Goal: Task Accomplishment & Management: Contribute content

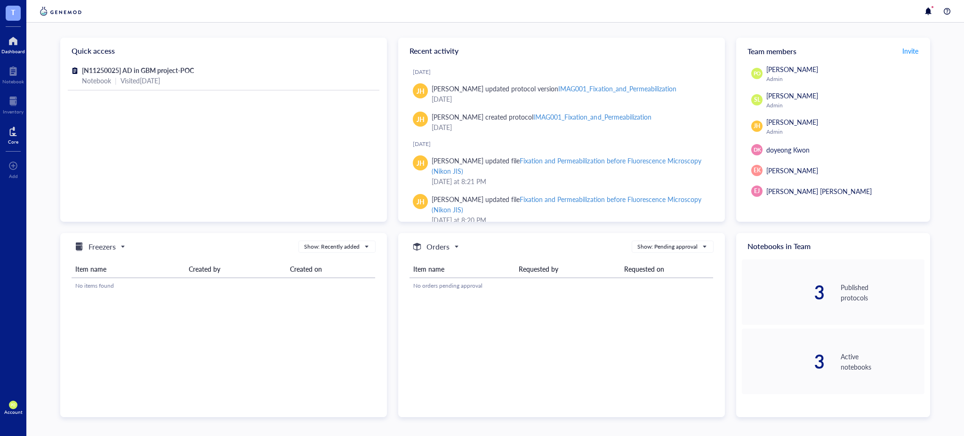
click at [8, 139] on div "Core" at bounding box center [13, 142] width 10 height 6
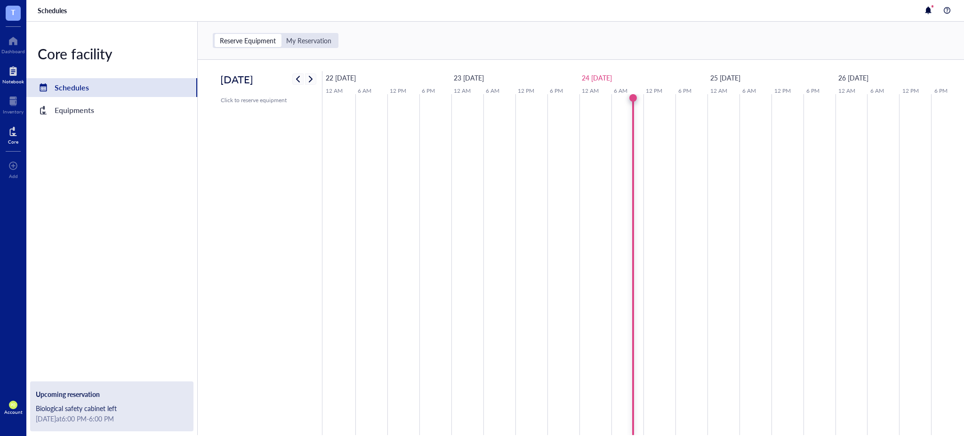
click at [12, 72] on div at bounding box center [13, 71] width 22 height 15
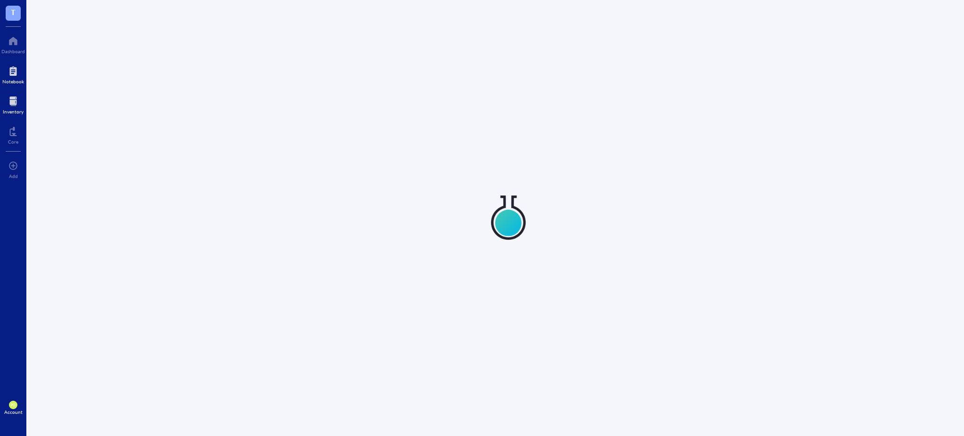
click at [14, 108] on div at bounding box center [13, 101] width 21 height 15
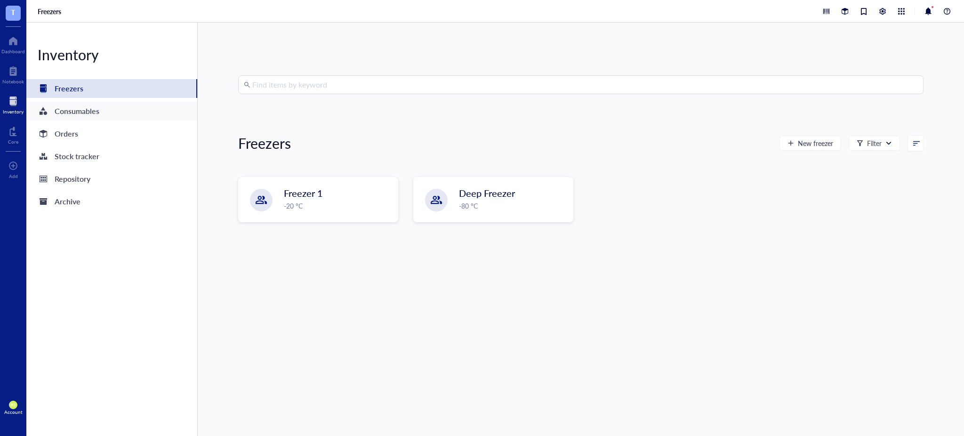
click at [110, 102] on div "Consumables" at bounding box center [111, 111] width 171 height 19
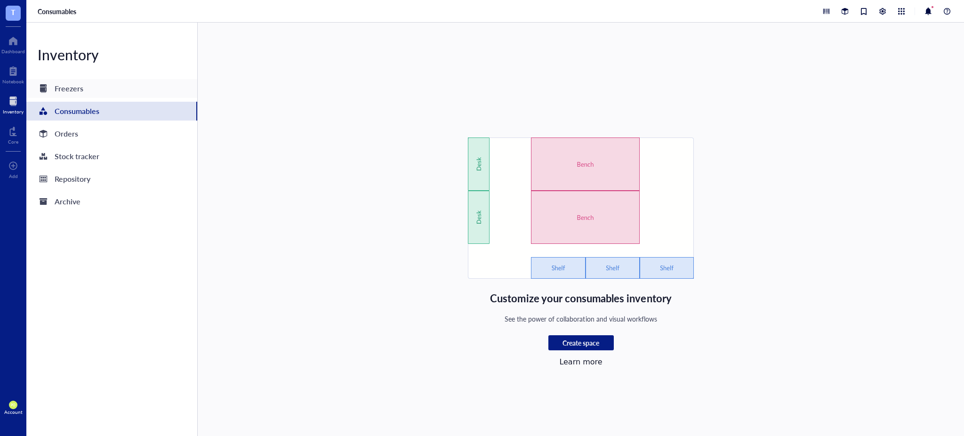
drag, startPoint x: 119, startPoint y: 86, endPoint x: 132, endPoint y: 92, distance: 14.5
click at [119, 86] on div "Freezers" at bounding box center [111, 88] width 171 height 19
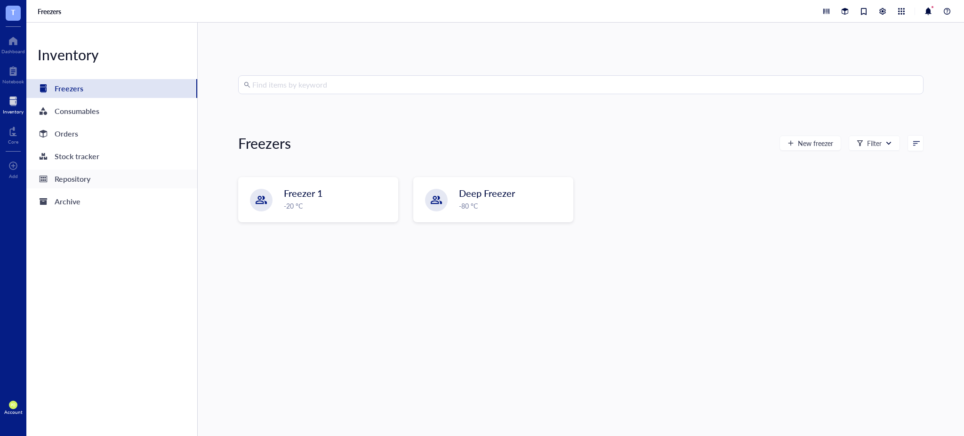
click at [89, 181] on div "Repository" at bounding box center [73, 178] width 36 height 13
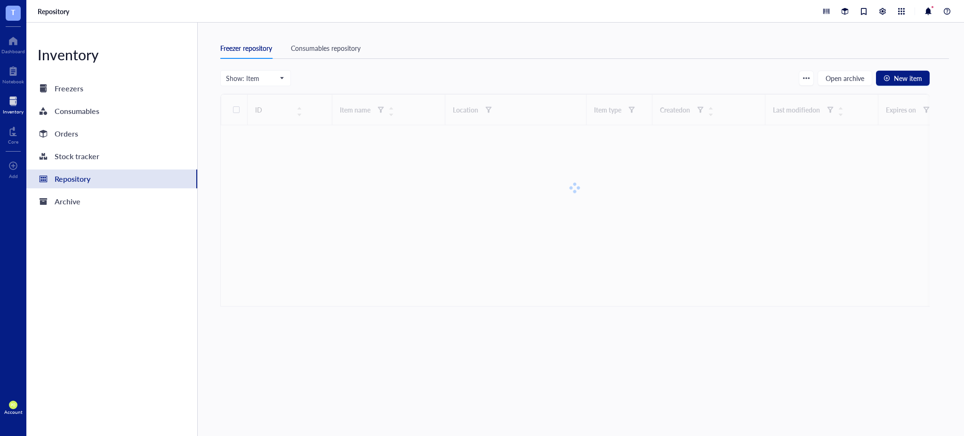
click at [323, 51] on div "Consumables repository" at bounding box center [326, 48] width 70 height 10
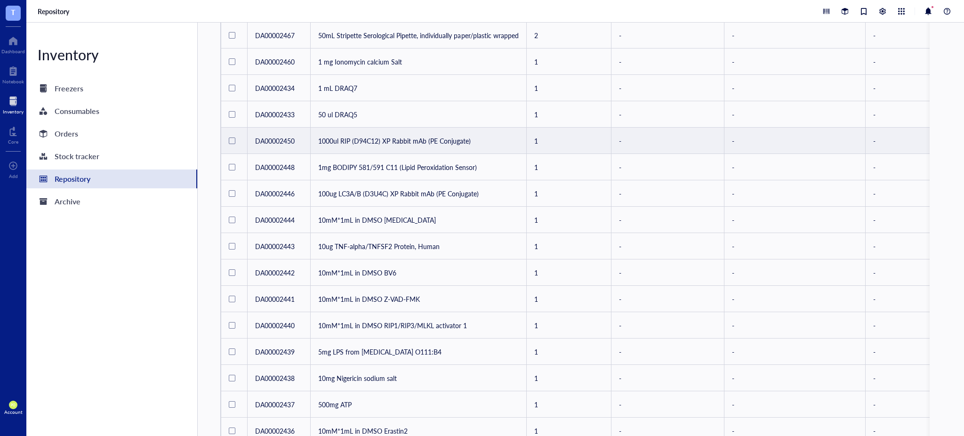
scroll to position [309, 0]
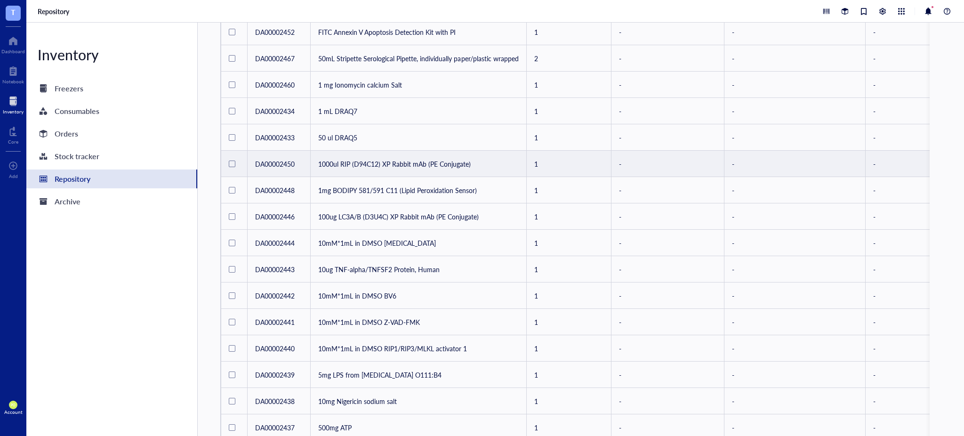
click at [427, 165] on td "1000ul RIP (D94C12) XP Rabbit mAb (PE Conjugate)" at bounding box center [419, 164] width 216 height 26
click at [397, 156] on td "1000ul RIP (D94C12) XP Rabbit mAb (PE Conjugate)" at bounding box center [419, 164] width 216 height 26
click at [443, 162] on td "1000ul RIP (D94C12) XP Rabbit mAb (PE Conjugate)" at bounding box center [419, 164] width 216 height 26
click at [349, 170] on td "1000ul RIP (D94C12) XP Rabbit mAb (PE Conjugate)" at bounding box center [419, 164] width 216 height 26
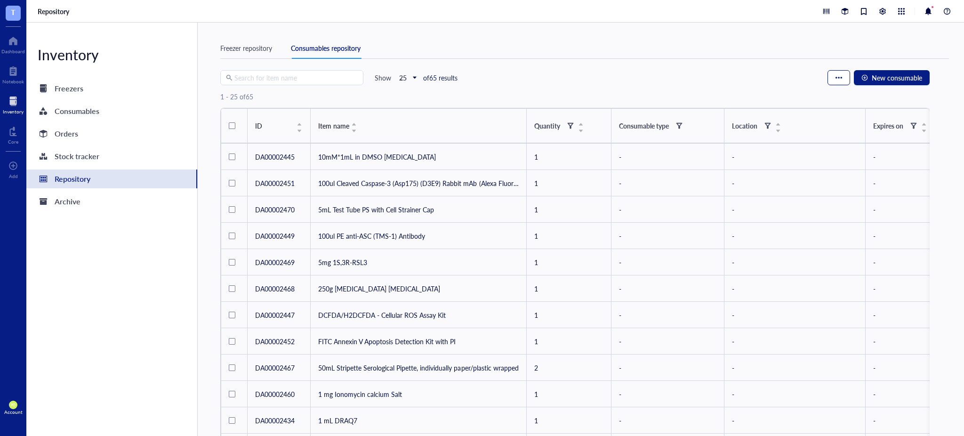
click at [843, 81] on button "button" at bounding box center [838, 77] width 23 height 15
click at [839, 76] on div "button" at bounding box center [838, 77] width 7 height 7
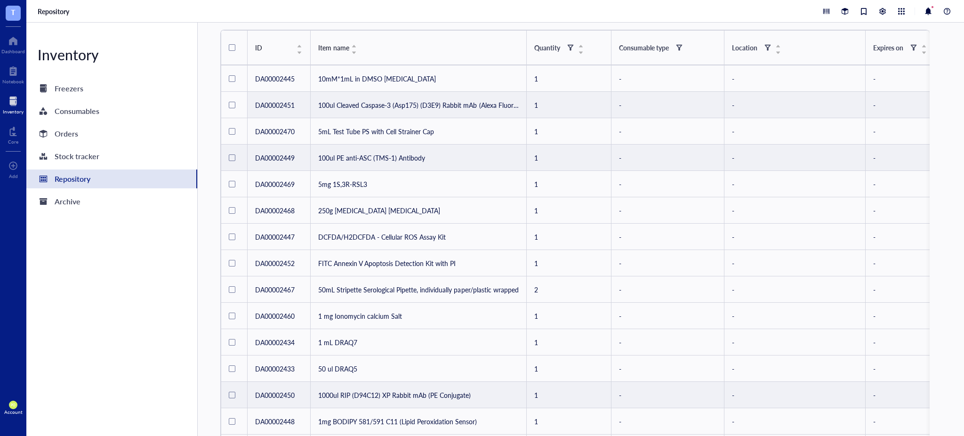
scroll to position [209, 0]
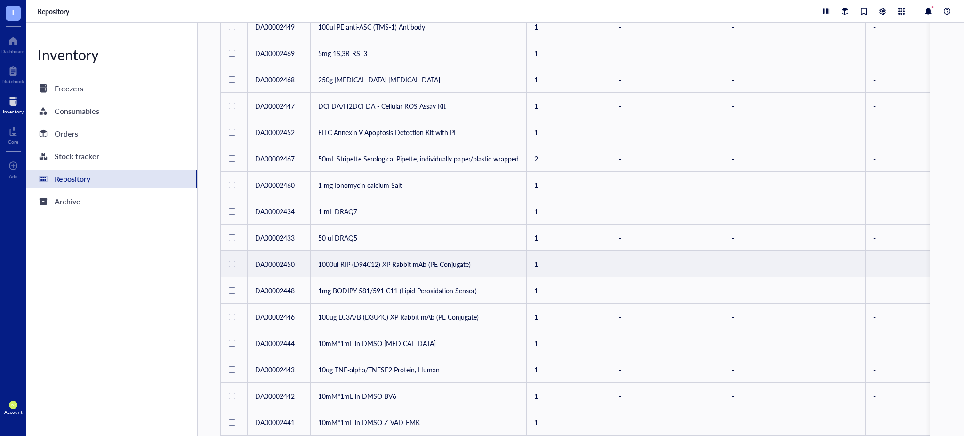
click at [391, 261] on td "1000ul RIP (D94C12) XP Rabbit mAb (PE Conjugate)" at bounding box center [419, 264] width 216 height 26
click at [229, 262] on div at bounding box center [232, 264] width 7 height 7
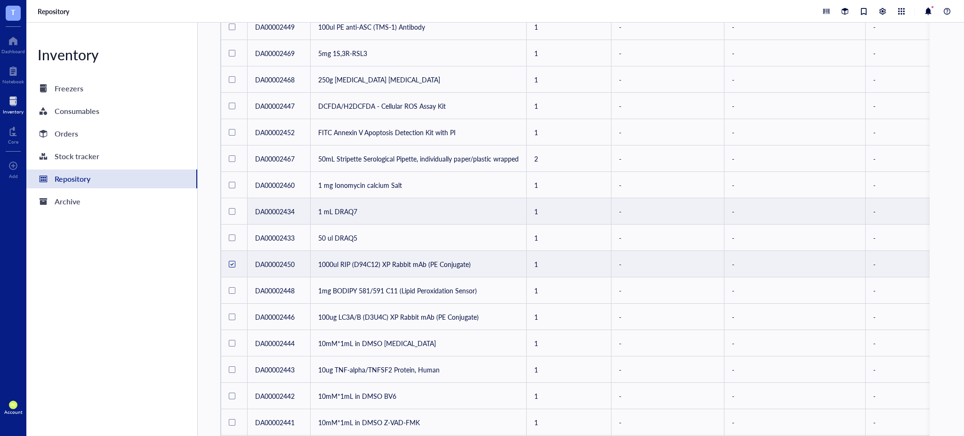
scroll to position [0, 0]
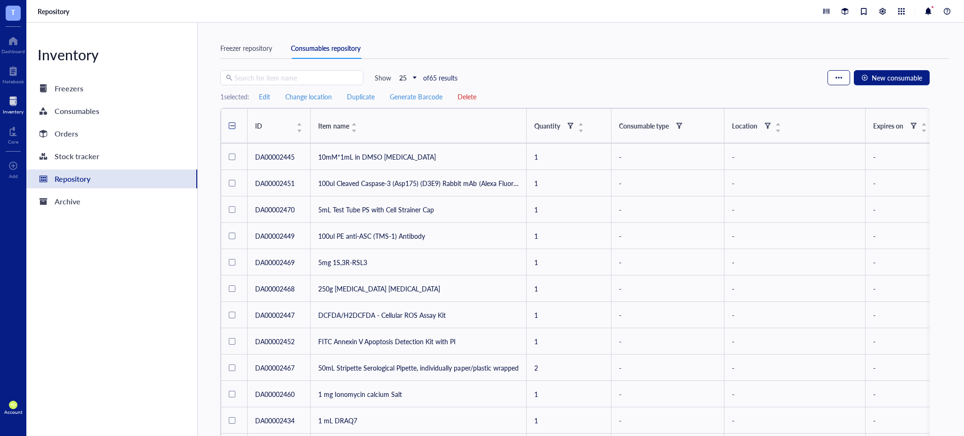
click at [839, 79] on div "button" at bounding box center [838, 77] width 7 height 7
click at [268, 93] on span "Edit" at bounding box center [264, 96] width 11 height 8
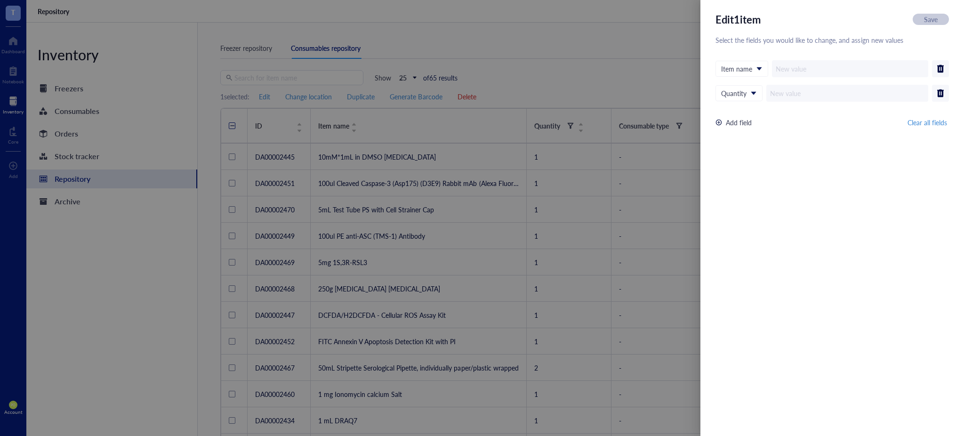
click at [635, 76] on div at bounding box center [482, 218] width 964 height 436
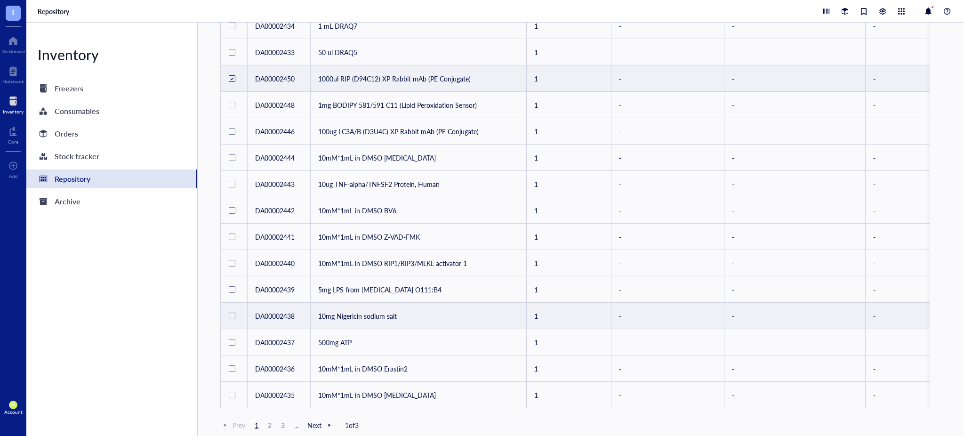
scroll to position [413, 0]
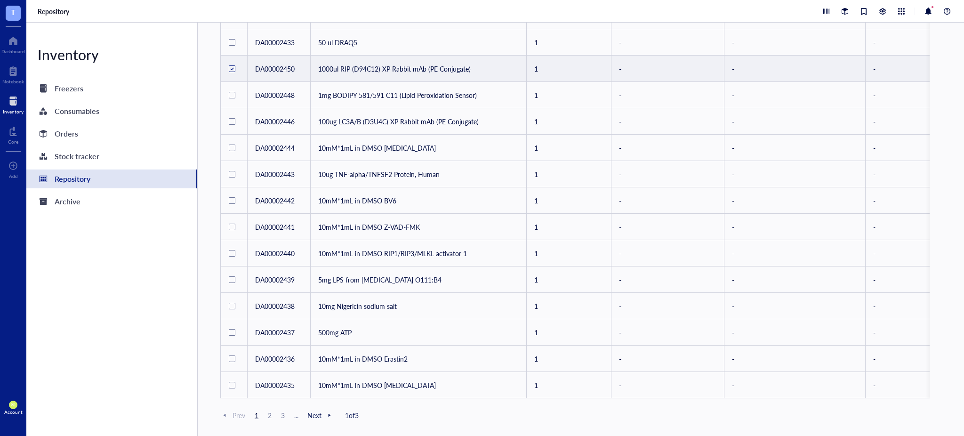
drag, startPoint x: 483, startPoint y: 398, endPoint x: 664, endPoint y: 396, distance: 181.2
click at [664, 396] on div "Freezer repository Consumables repository Search for item name Show 25 of 65 re…" at bounding box center [581, 229] width 766 height 413
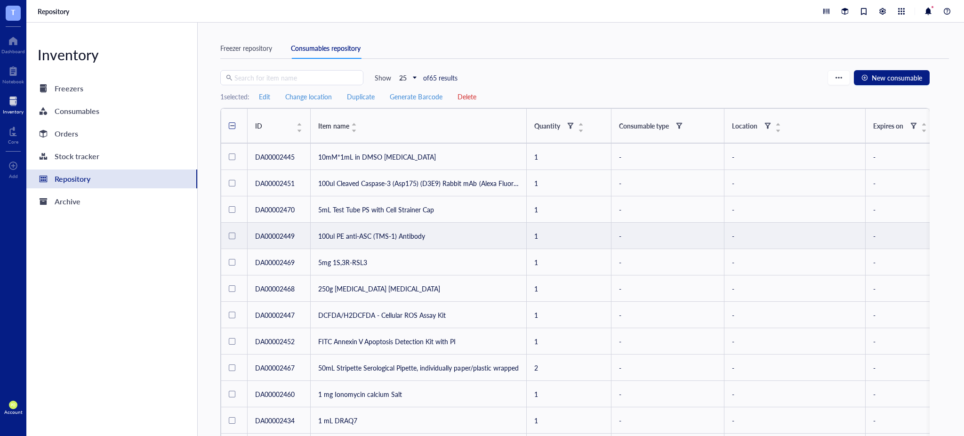
click at [446, 238] on td "100ul PE anti-ASC (TMS-1) Antibody" at bounding box center [419, 236] width 216 height 26
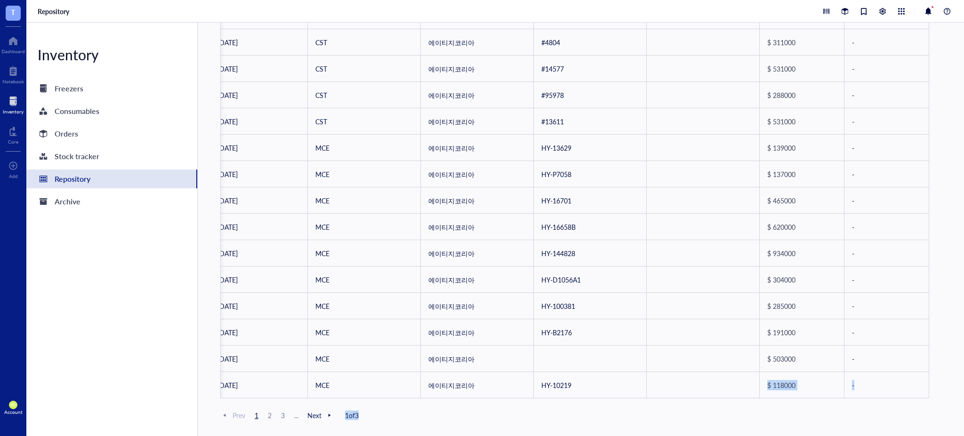
drag, startPoint x: 675, startPoint y: 388, endPoint x: 574, endPoint y: 404, distance: 102.0
click at [571, 405] on div "Freezer repository Consumables repository Search for item name Show 25 of 65 re…" at bounding box center [581, 229] width 766 height 413
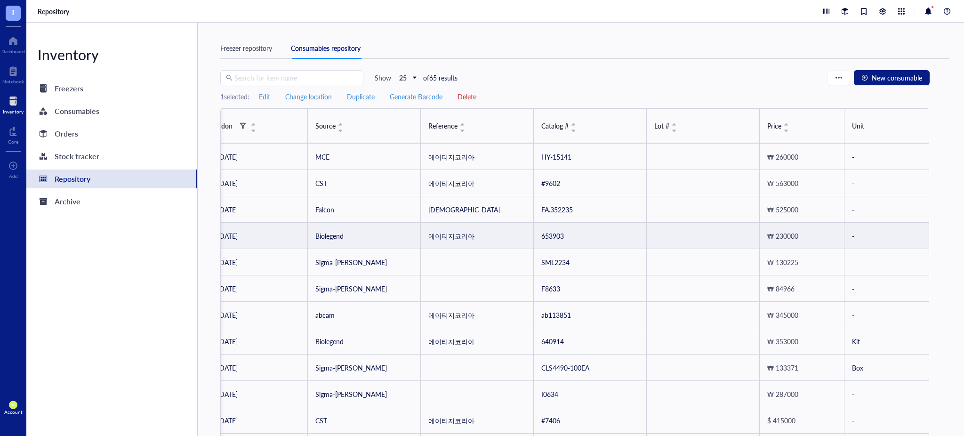
click at [741, 64] on div "Freezer repository Consumables repository" at bounding box center [584, 54] width 728 height 32
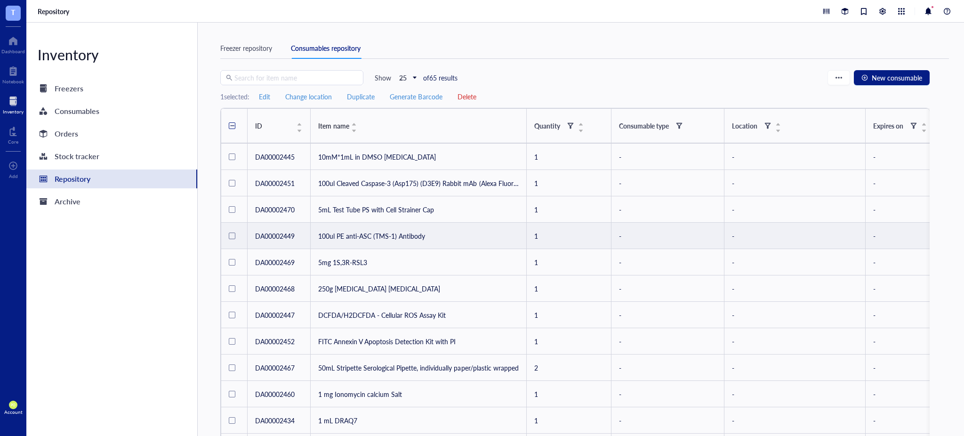
click at [407, 235] on td "100ul PE anti-ASC (TMS-1) Antibody" at bounding box center [419, 236] width 216 height 26
click at [566, 95] on div "1 selected: Edit Change location Duplicate Generate Barcode Delete" at bounding box center [574, 96] width 709 height 23
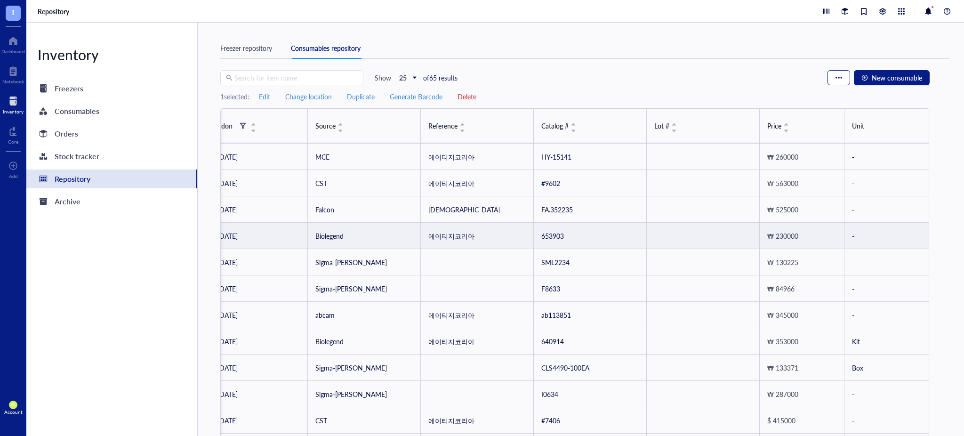
click at [842, 81] on button "button" at bounding box center [838, 77] width 23 height 15
click at [732, 89] on div "1 selected: Edit Change location Duplicate Generate Barcode Delete" at bounding box center [574, 96] width 709 height 23
click at [837, 81] on button "button" at bounding box center [838, 77] width 23 height 15
click at [874, 90] on span "Consumable settings" at bounding box center [865, 95] width 60 height 10
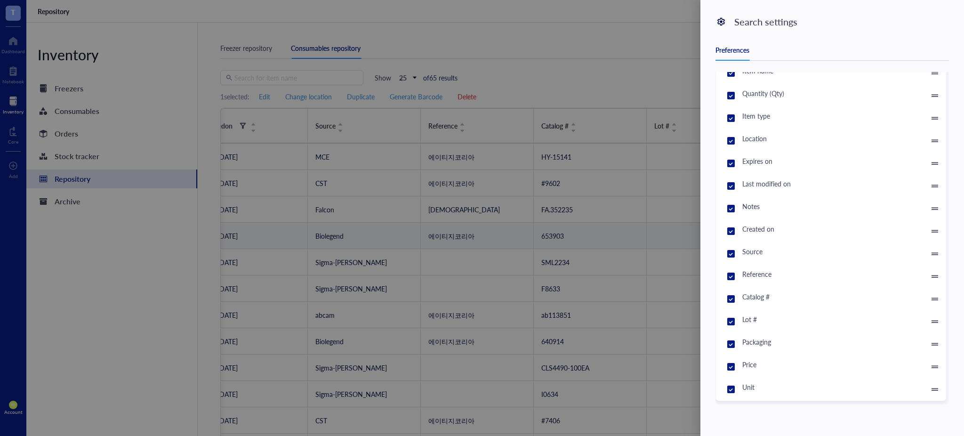
drag, startPoint x: 598, startPoint y: 80, endPoint x: 614, endPoint y: 80, distance: 16.0
click at [599, 81] on div at bounding box center [482, 218] width 964 height 436
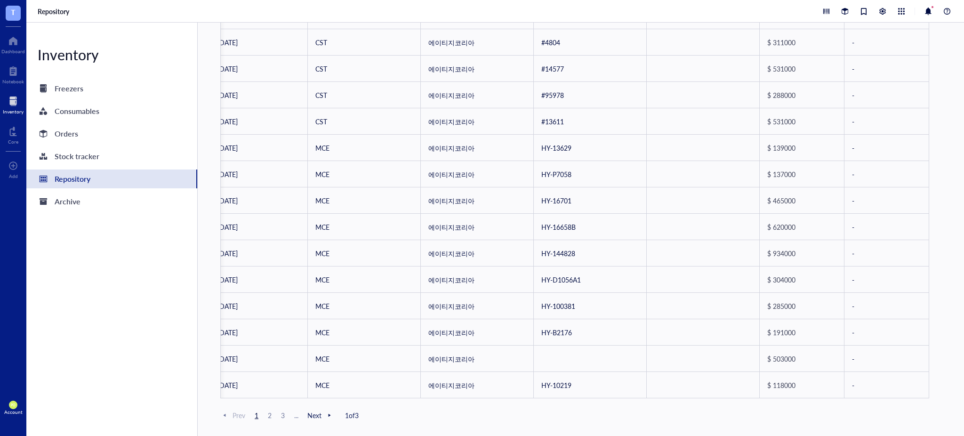
drag, startPoint x: 312, startPoint y: 417, endPoint x: 284, endPoint y: 420, distance: 28.4
click at [312, 416] on span "Next" at bounding box center [320, 415] width 26 height 8
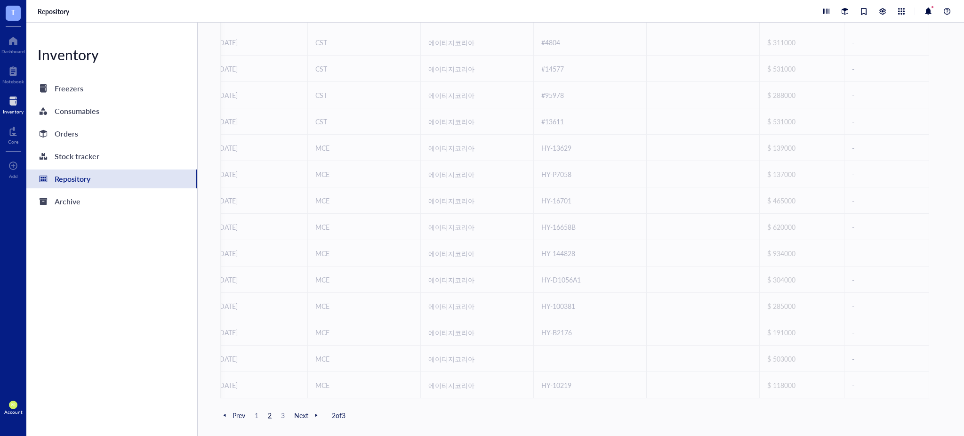
click at [283, 416] on span "3" at bounding box center [282, 415] width 11 height 8
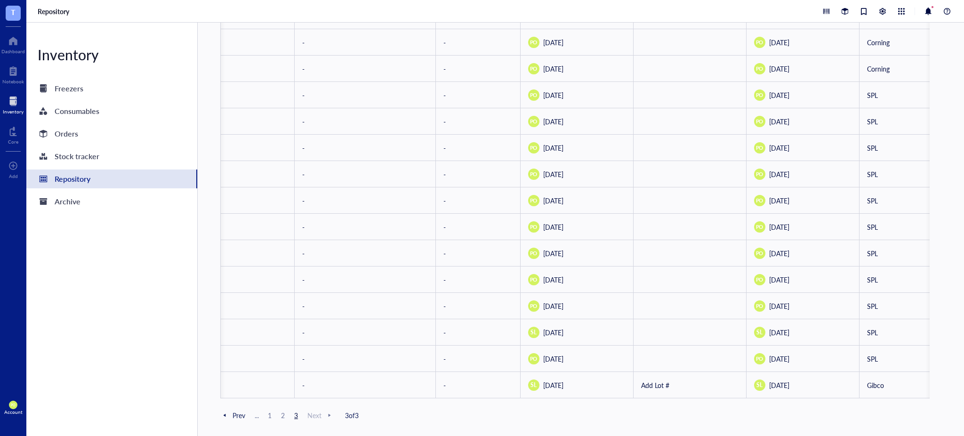
click at [283, 417] on span "2" at bounding box center [282, 415] width 11 height 8
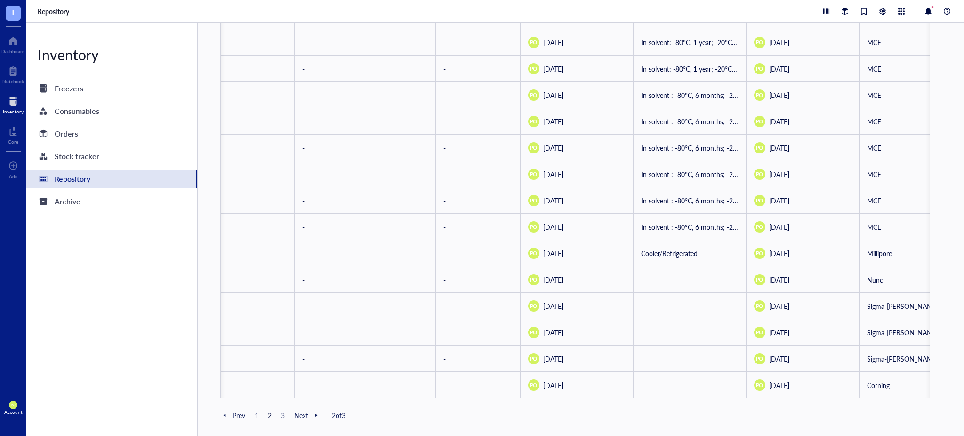
click at [257, 414] on span "1" at bounding box center [256, 415] width 11 height 8
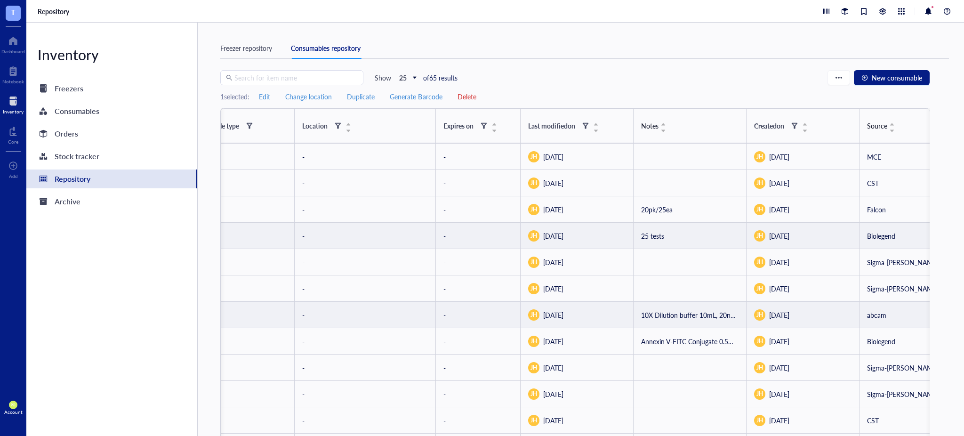
click at [701, 315] on td "10X Dilution buffer 10mL, 20nM DCFDA 35ul, 55nM TBHP 50ul" at bounding box center [689, 315] width 113 height 26
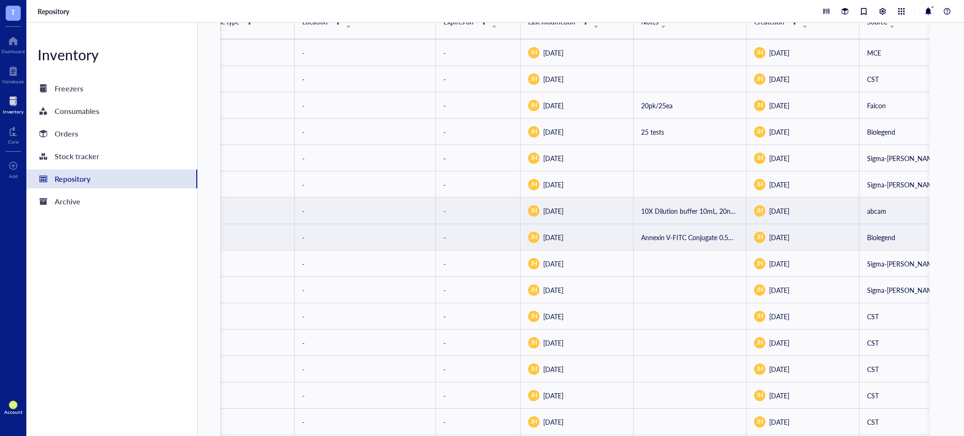
click at [708, 237] on td "Annexin V-FITC Conjugate 0.5mL, Annexin V Binding Buffer 50mL, Propidium Iodide…" at bounding box center [689, 237] width 113 height 26
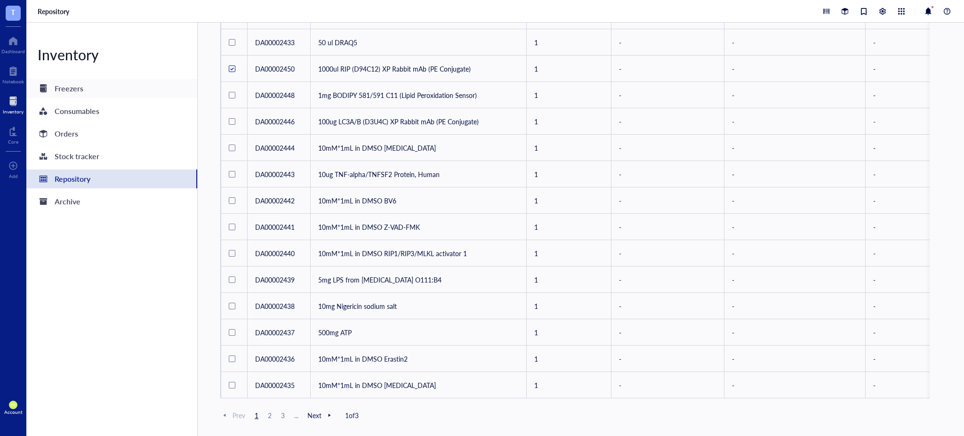
click at [86, 88] on div "Freezers" at bounding box center [111, 88] width 171 height 19
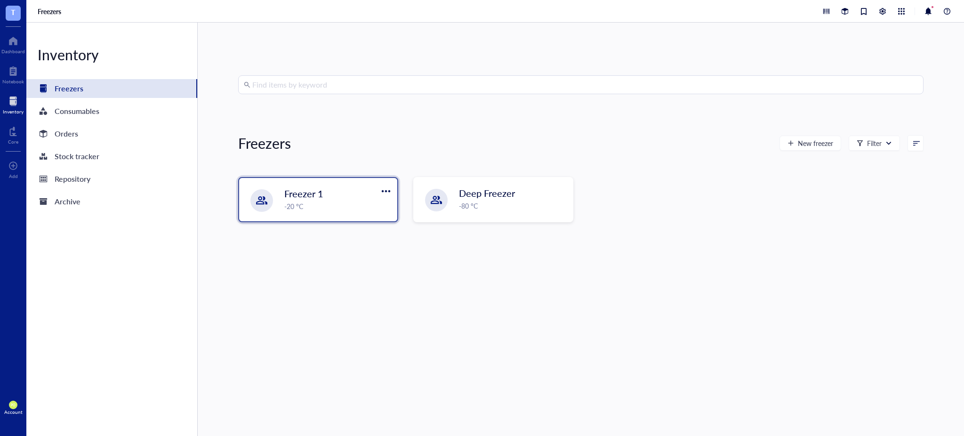
click at [316, 207] on div "-20 °C" at bounding box center [337, 206] width 107 height 10
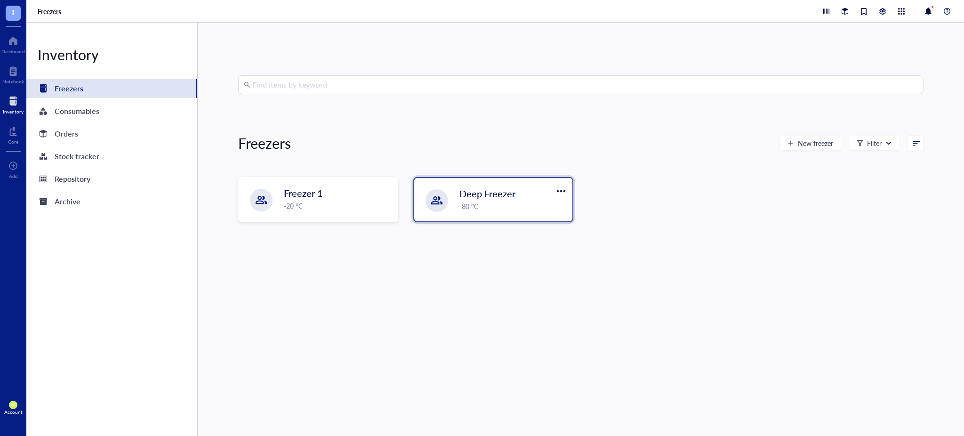
click at [465, 209] on div "-80 °C" at bounding box center [512, 206] width 107 height 10
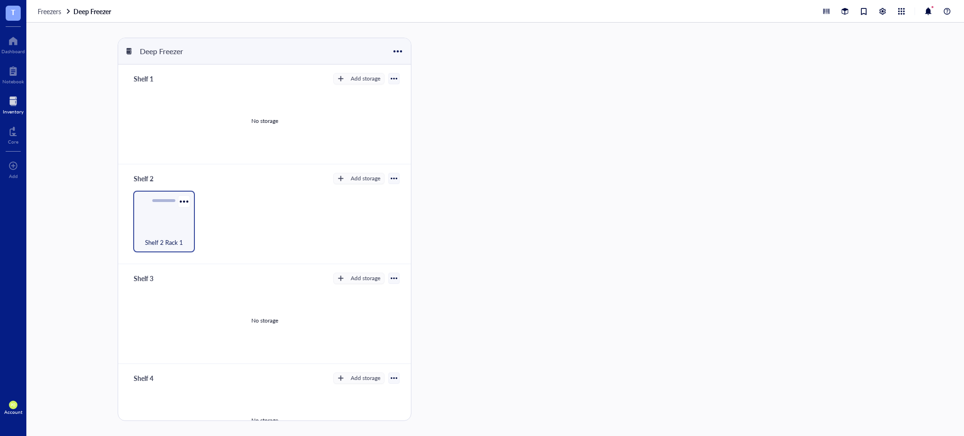
click at [168, 224] on div "Shelf 2 Rack 1" at bounding box center [164, 222] width 62 height 62
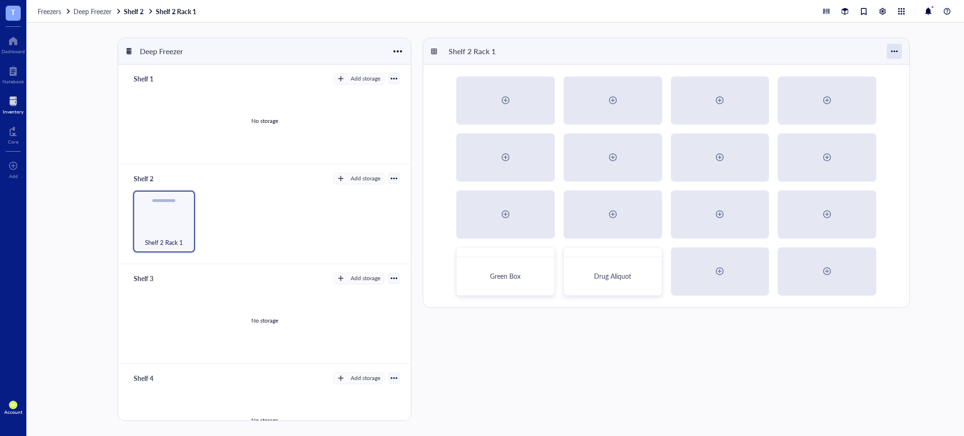
click at [890, 53] on div at bounding box center [894, 51] width 15 height 15
click at [634, 256] on div "Drug Aliquot" at bounding box center [612, 271] width 99 height 48
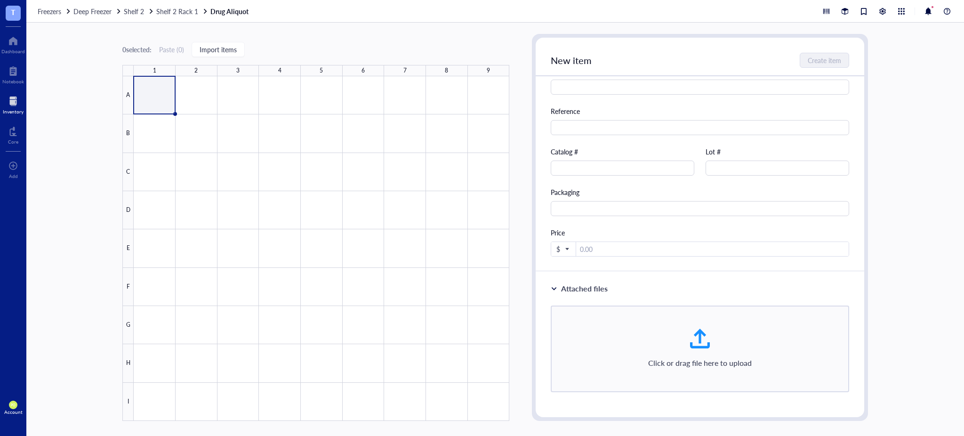
click at [886, 206] on div "0 selected: Paste ( 0 ) Import items 1 2 3 4 5 6 7 8 9 A B C D E F G H I Drug A…" at bounding box center [494, 229] width 937 height 413
click at [901, 122] on div "0 selected: Paste ( 0 ) Import items 1 2 3 4 5 6 7 8 9 A B C D E F G H I Drug A…" at bounding box center [494, 229] width 937 height 413
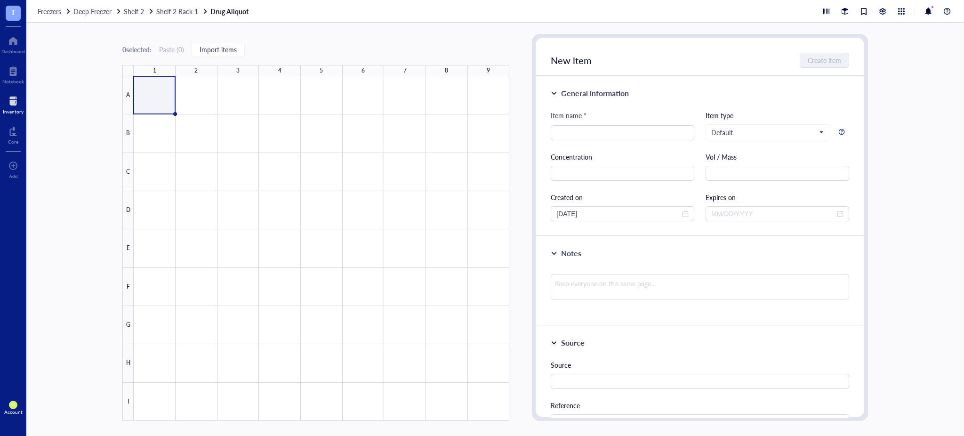
click at [897, 100] on div "0 selected: Paste ( 0 ) Import items 1 2 3 4 5 6 7 8 9 A B C D E F G H I Drug A…" at bounding box center [494, 229] width 937 height 413
click at [936, 196] on div "0 selected: Paste ( 0 ) Import items 1 2 3 4 5 6 7 8 9 A B C D E F G H I Drug A…" at bounding box center [494, 229] width 937 height 413
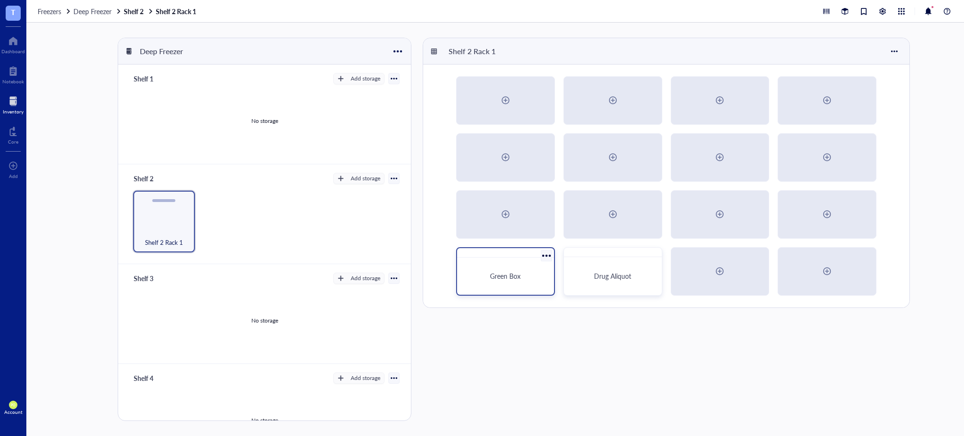
click at [505, 278] on span "Green Box" at bounding box center [505, 275] width 31 height 9
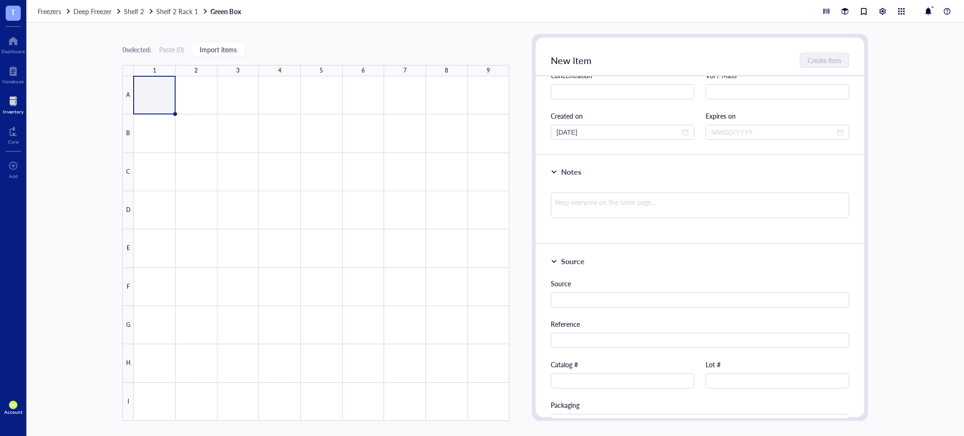
scroll to position [104, 0]
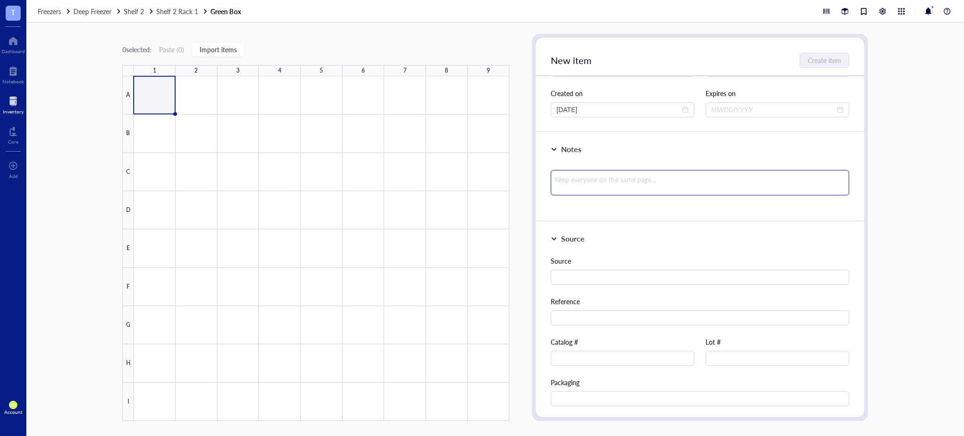
click at [598, 174] on textarea at bounding box center [700, 182] width 298 height 25
type textarea "T"
type textarea "P"
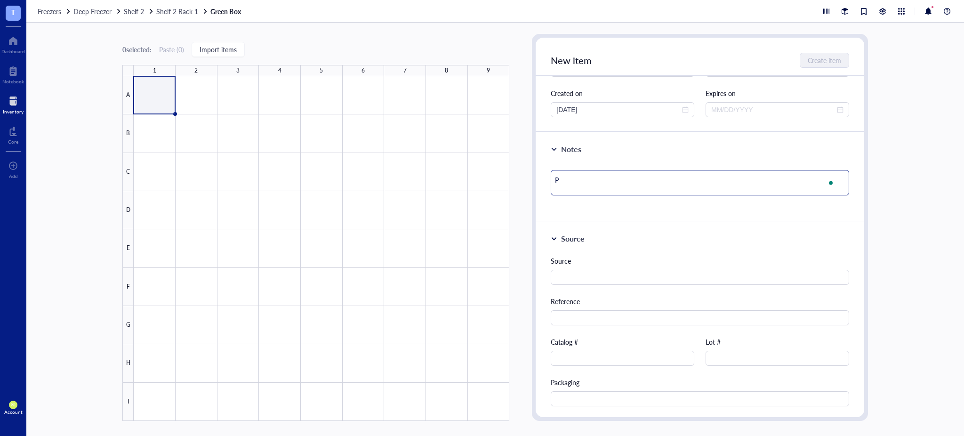
type textarea "Pr"
type textarea "Pra"
type textarea "Prac"
type textarea "Pract"
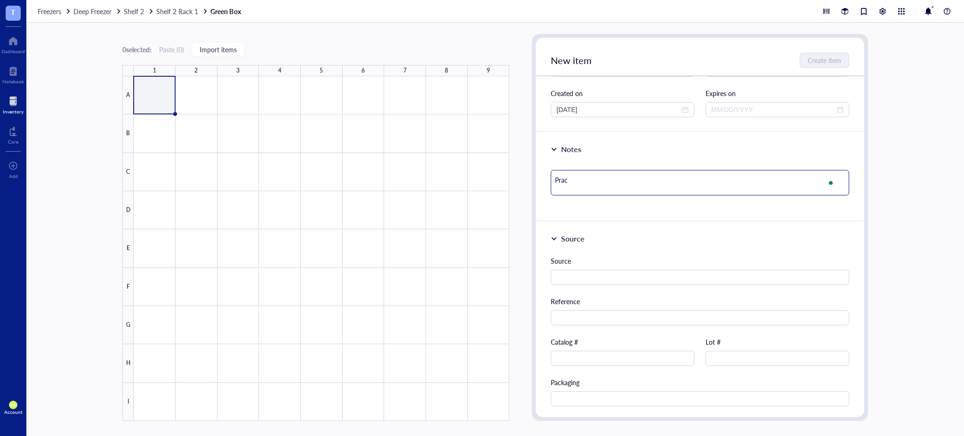
type textarea "Pract"
type textarea "Practi"
type textarea "Practic"
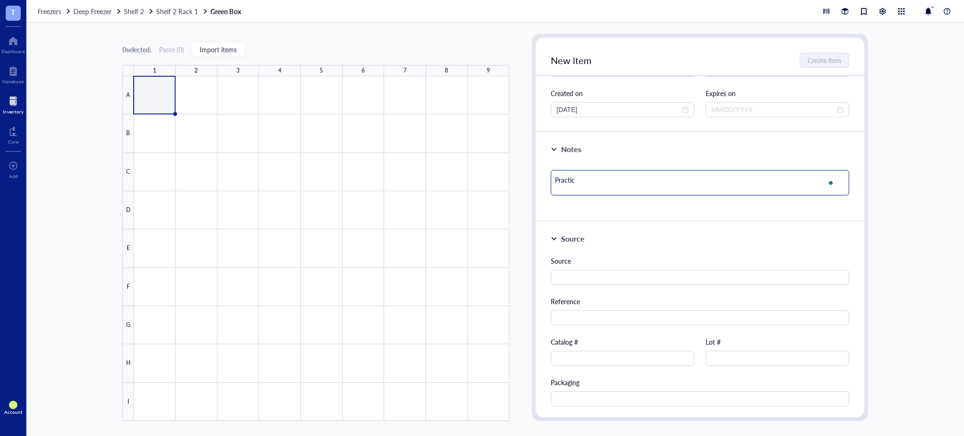
type textarea "Practice"
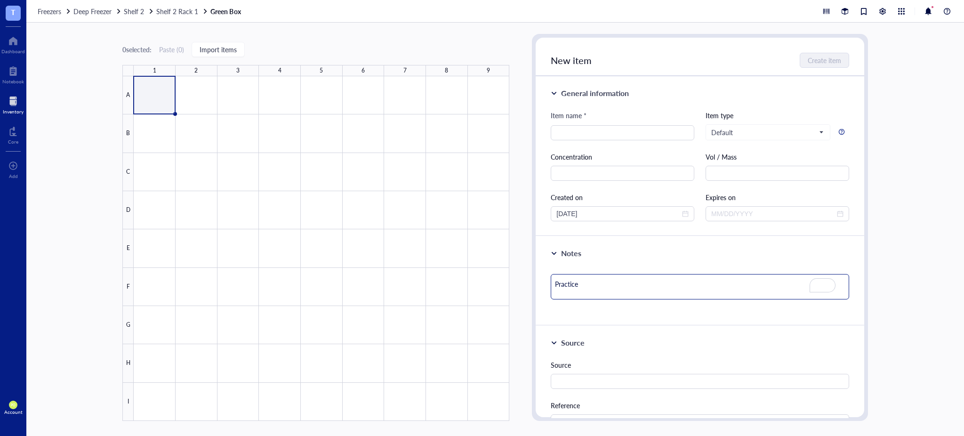
type textarea "Practice"
drag, startPoint x: 900, startPoint y: 162, endPoint x: 834, endPoint y: 186, distance: 70.4
click at [901, 163] on div "0 selected: Paste ( 0 ) Import items 1 2 3 4 5 6 7 8 9 A B C D E F G H I Green …" at bounding box center [494, 229] width 937 height 413
click at [633, 134] on input "search" at bounding box center [622, 133] width 132 height 14
type input "Practice"
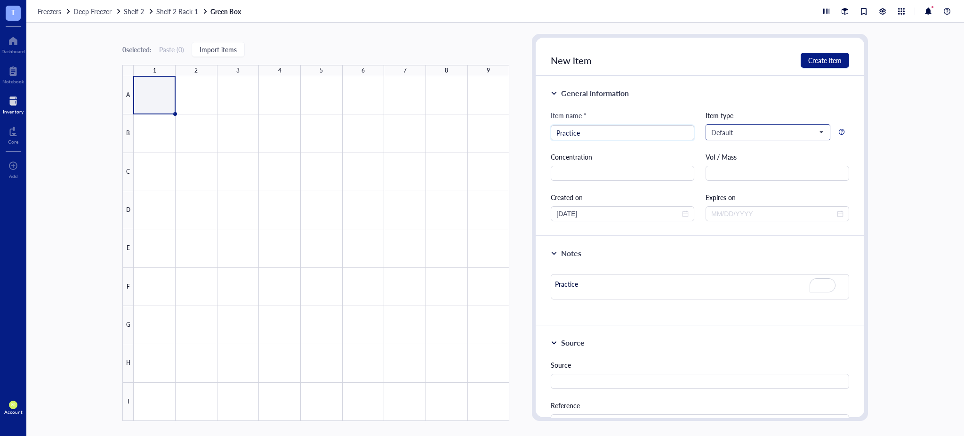
click at [771, 134] on span "Default" at bounding box center [767, 132] width 112 height 8
click at [783, 211] on div "Antibody" at bounding box center [766, 209] width 111 height 10
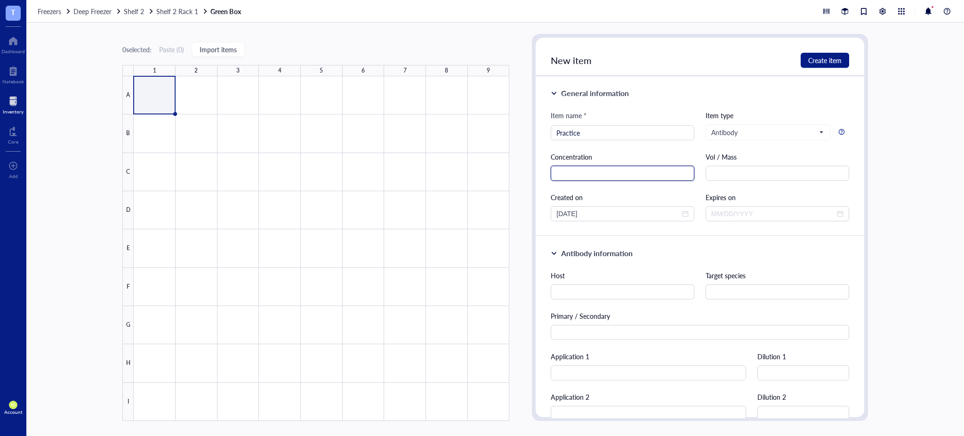
click at [616, 175] on input "text" at bounding box center [623, 173] width 144 height 15
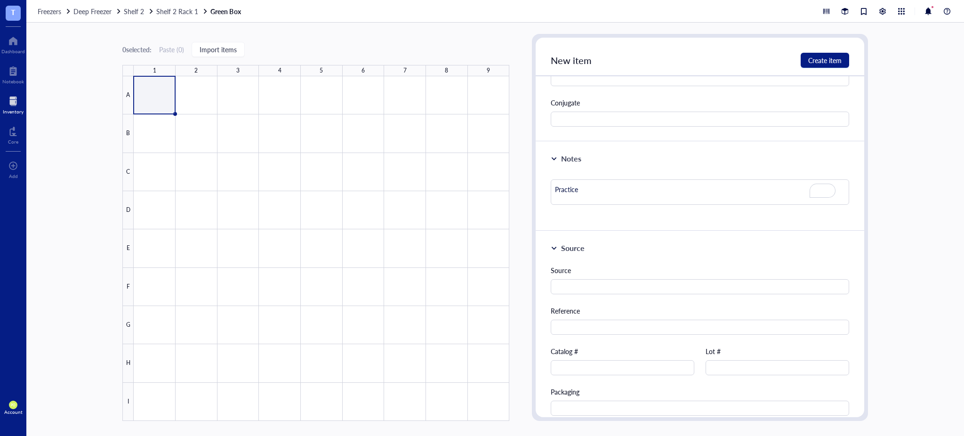
scroll to position [523, 0]
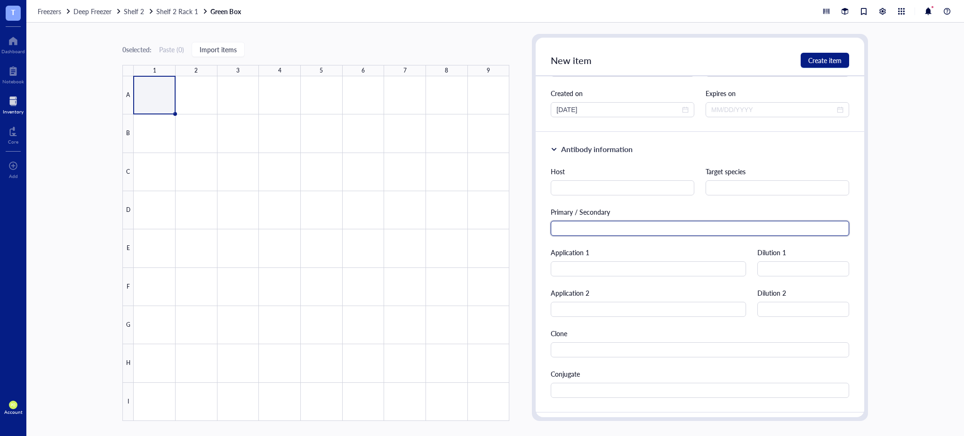
click at [601, 221] on input "text" at bounding box center [700, 228] width 298 height 15
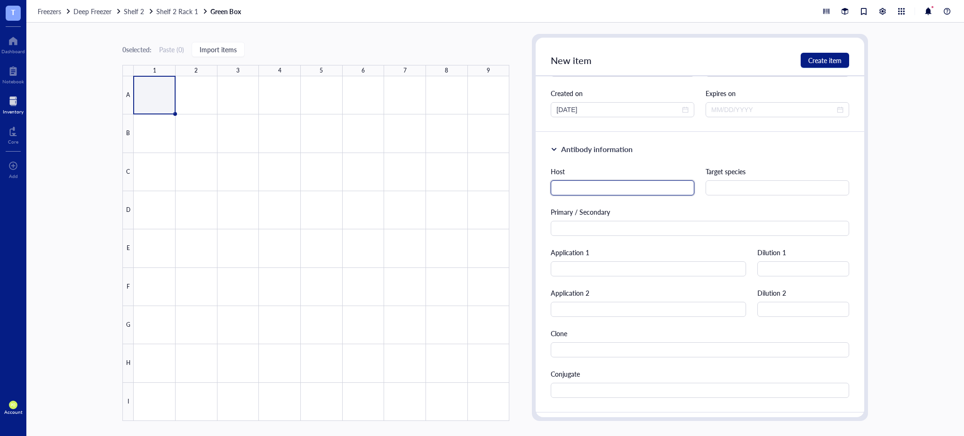
drag, startPoint x: 603, startPoint y: 191, endPoint x: 623, endPoint y: 192, distance: 19.8
click at [606, 190] on input "text" at bounding box center [623, 187] width 144 height 15
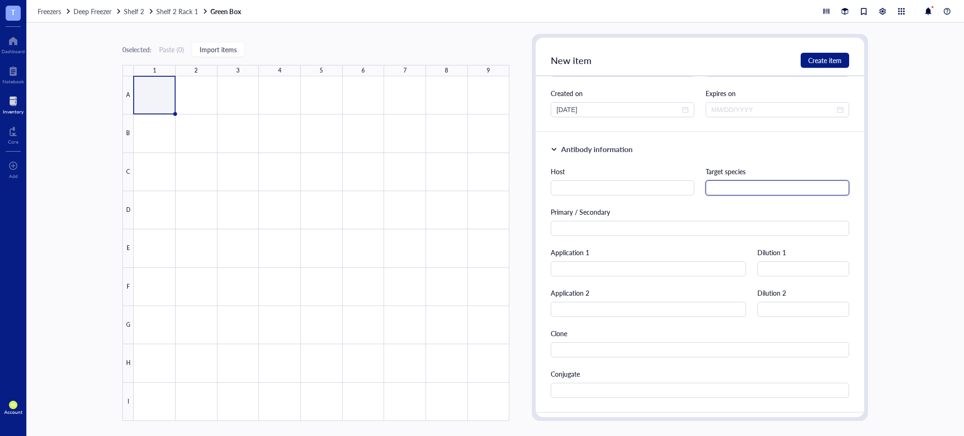
click at [789, 185] on input "text" at bounding box center [777, 187] width 144 height 15
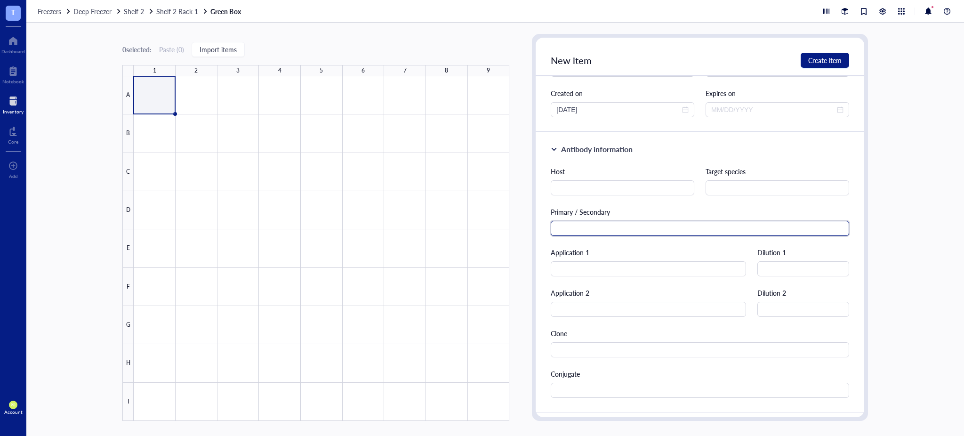
click at [592, 228] on input "text" at bounding box center [700, 228] width 298 height 15
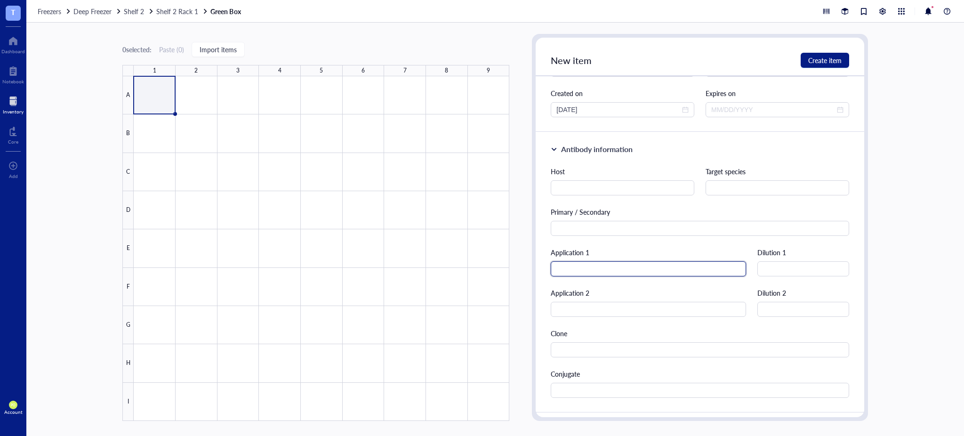
click at [651, 271] on input "text" at bounding box center [648, 268] width 195 height 15
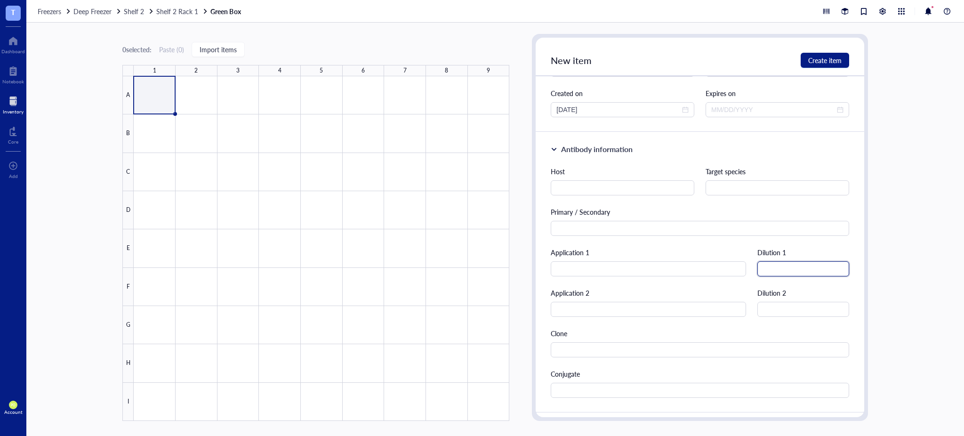
click at [801, 269] on input "text" at bounding box center [803, 268] width 92 height 15
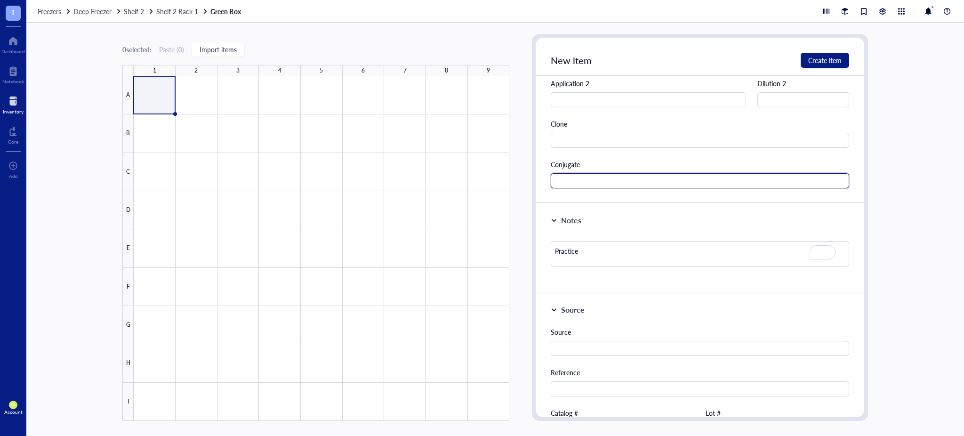
click at [598, 185] on input "text" at bounding box center [700, 180] width 298 height 15
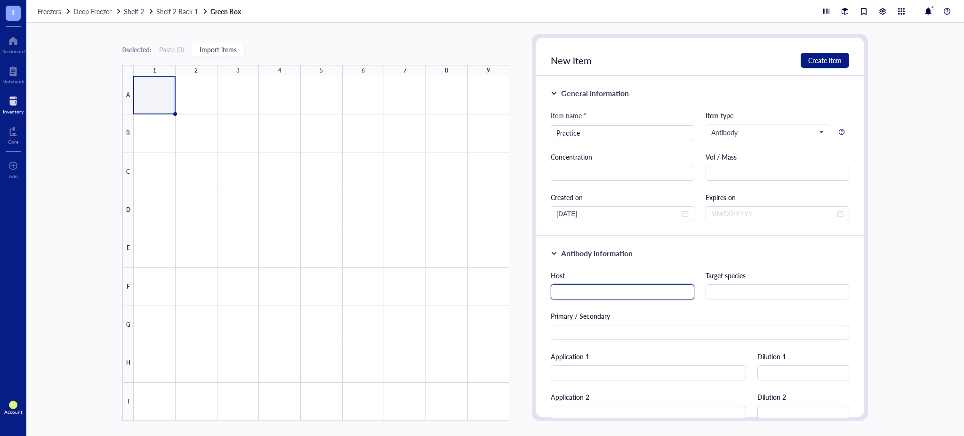
click at [605, 296] on input "text" at bounding box center [623, 291] width 144 height 15
type input "Rabbit"
click at [735, 291] on input "text" at bounding box center [777, 291] width 144 height 15
type input "Human"
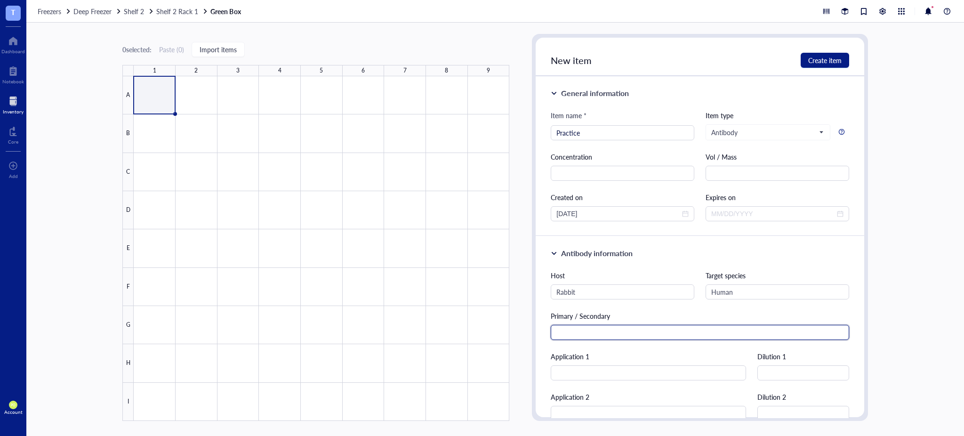
click at [691, 331] on input "text" at bounding box center [700, 332] width 298 height 15
type input "Primary"
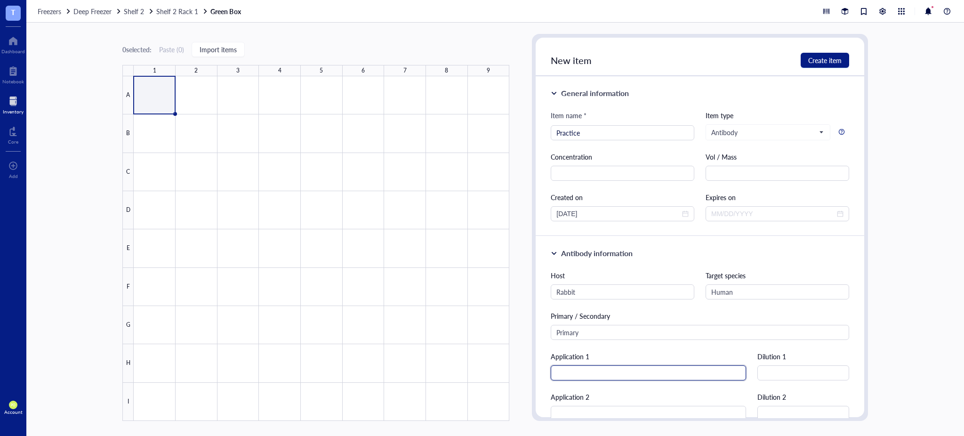
drag, startPoint x: 671, startPoint y: 379, endPoint x: 682, endPoint y: 374, distance: 12.4
click at [671, 380] on input "text" at bounding box center [648, 372] width 195 height 15
type input "IF"
click at [786, 371] on input "text" at bounding box center [803, 372] width 92 height 15
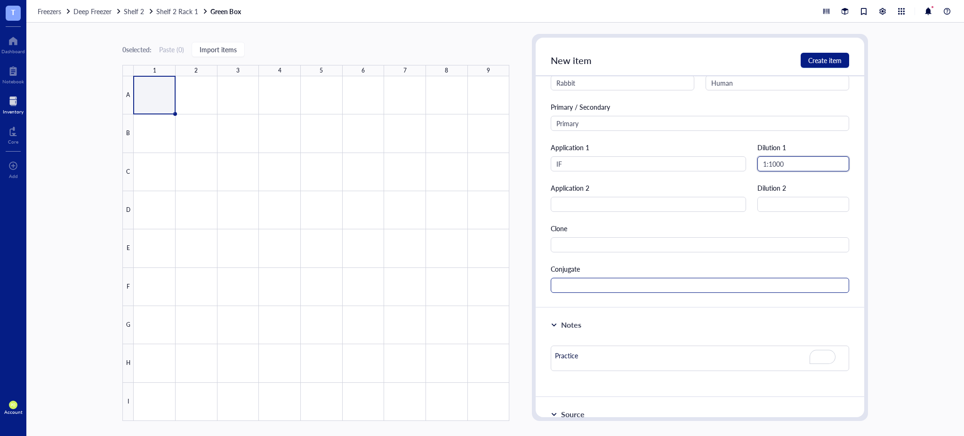
type input "1:1000"
click at [584, 289] on input "text" at bounding box center [700, 285] width 298 height 15
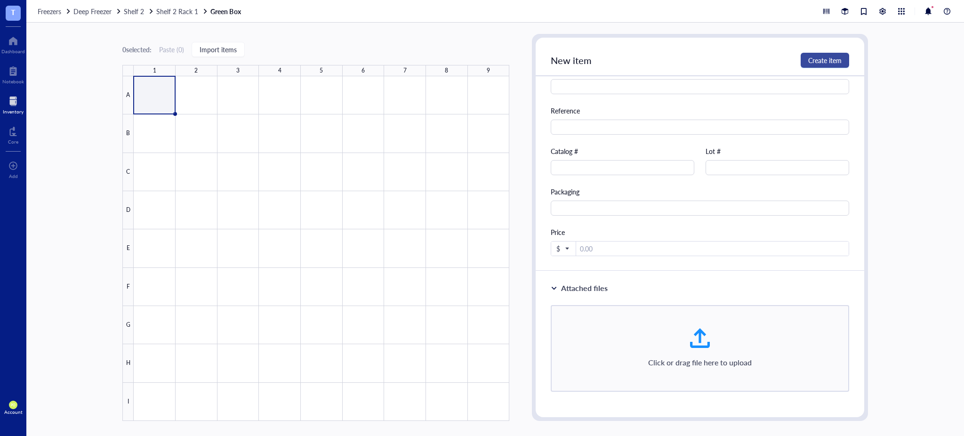
type input "Yes, AF488"
click at [829, 64] on span "Create item" at bounding box center [824, 60] width 33 height 8
type textarea "Keep everyone on the same page…"
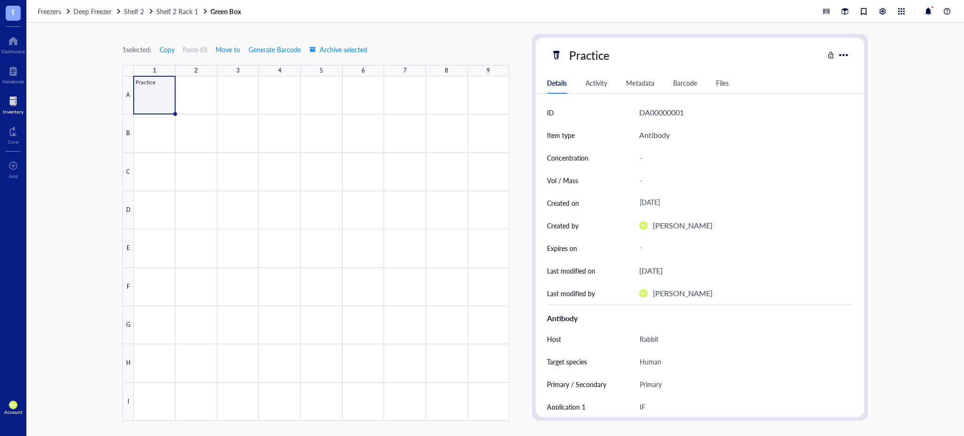
drag, startPoint x: 887, startPoint y: 174, endPoint x: 583, endPoint y: 183, distance: 304.1
click at [887, 173] on div "1 selected: Copy Paste ( 0 ) Move to Generate Barcode Archive selected 1 2 3 4 …" at bounding box center [494, 229] width 937 height 413
click at [895, 146] on div "1 selected: Copy Paste ( 0 ) Move to Generate Barcode Archive selected 1 2 3 4 …" at bounding box center [494, 229] width 937 height 413
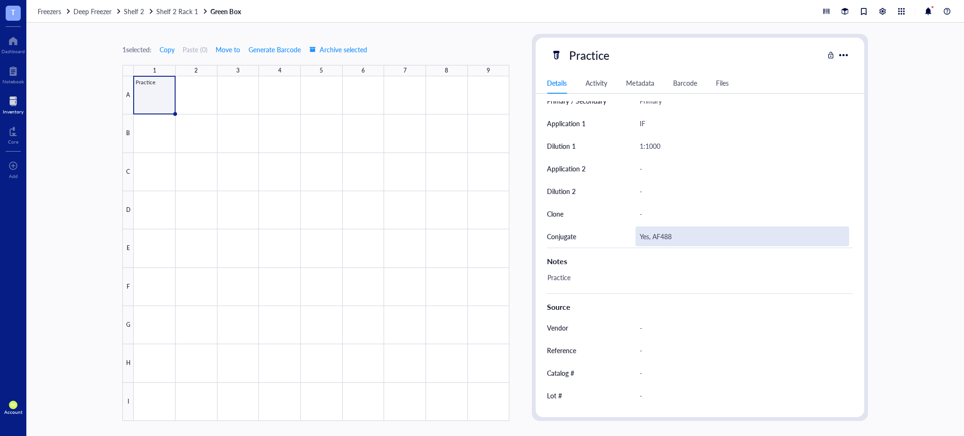
scroll to position [325, 0]
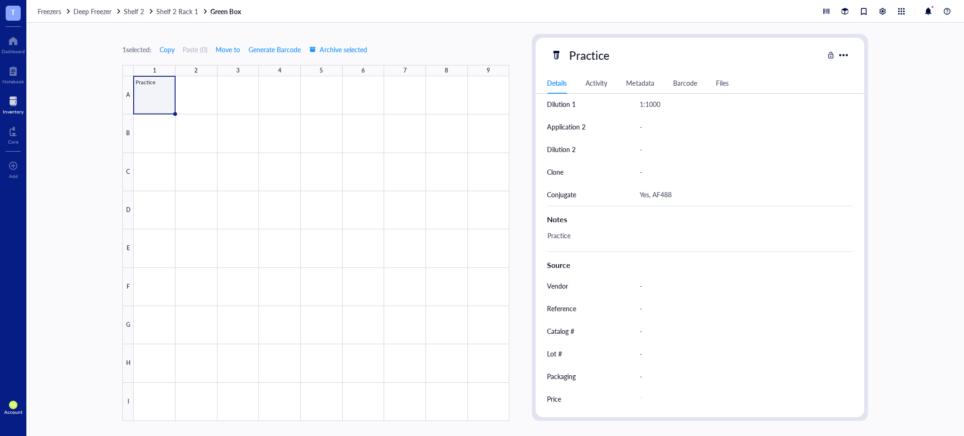
click at [594, 86] on div "Activity" at bounding box center [596, 83] width 22 height 10
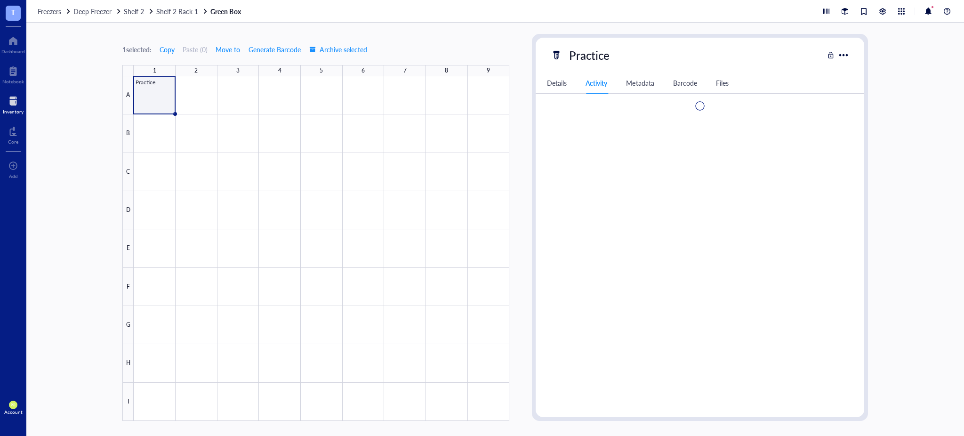
scroll to position [0, 0]
click at [845, 51] on div at bounding box center [843, 55] width 15 height 15
click at [922, 136] on div "1 selected: Copy Paste ( 0 ) Move to Generate Barcode Archive selected 1 2 3 4 …" at bounding box center [494, 229] width 937 height 413
click at [12, 103] on div at bounding box center [13, 101] width 21 height 15
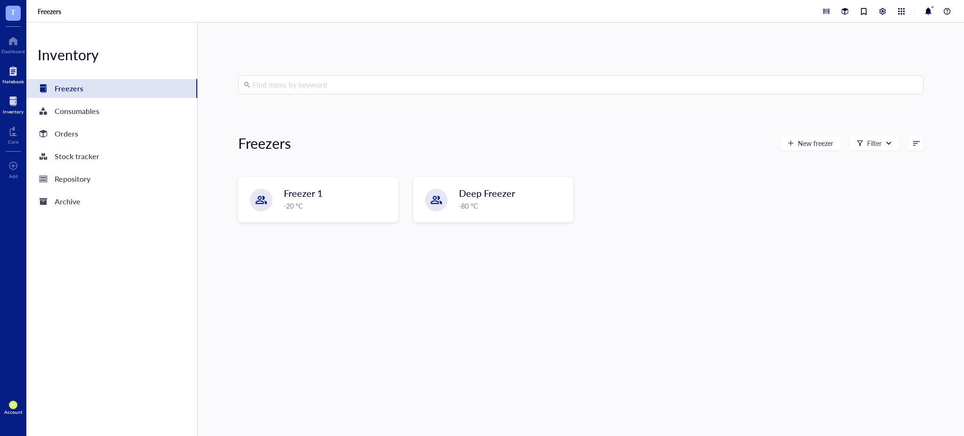
click at [10, 85] on div "Notebook" at bounding box center [13, 74] width 26 height 26
click at [77, 174] on div "Repository" at bounding box center [73, 178] width 36 height 13
